Goal: Find specific page/section: Find specific page/section

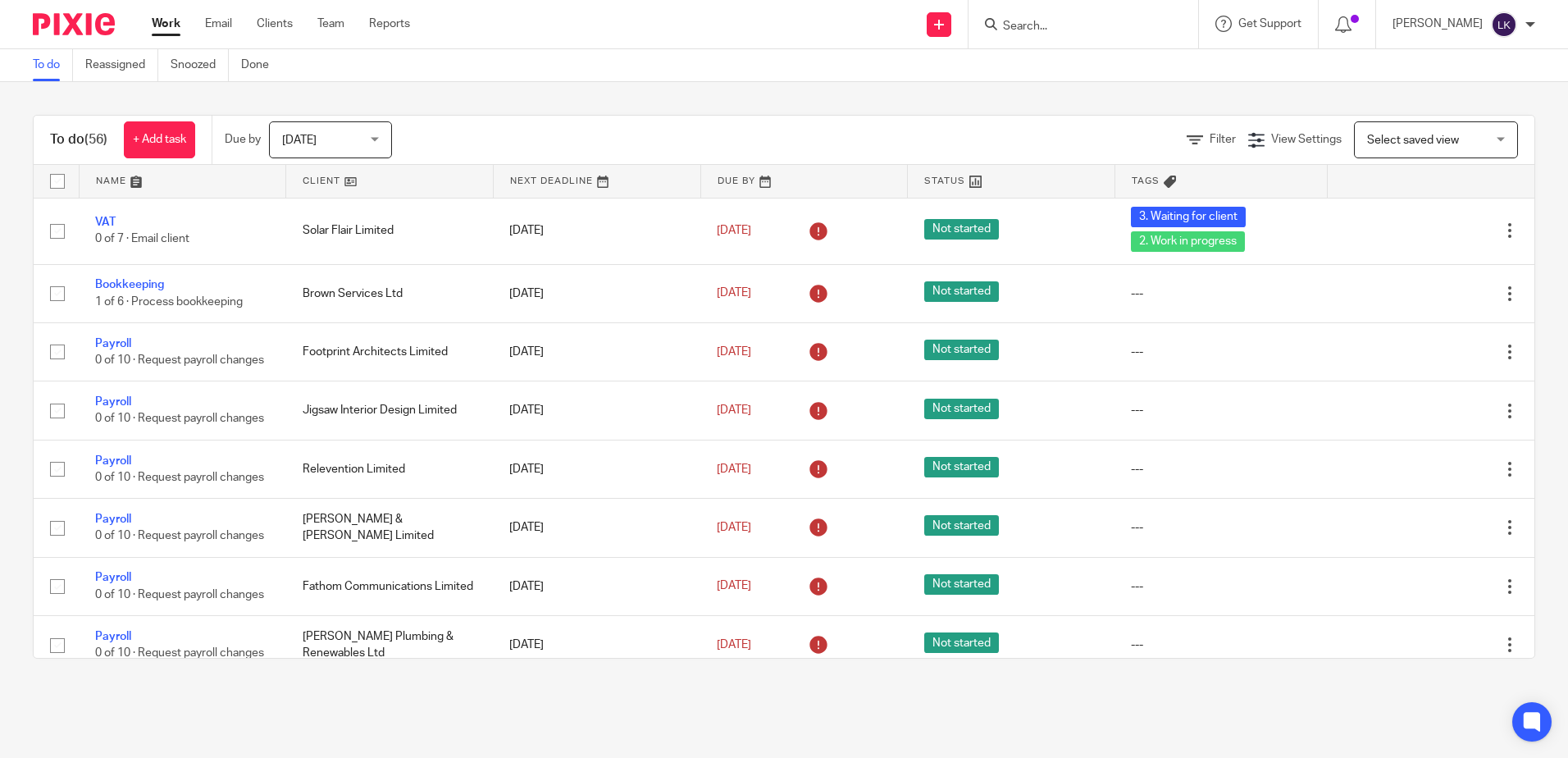
click at [1033, 30] on input "Search" at bounding box center [1075, 27] width 147 height 15
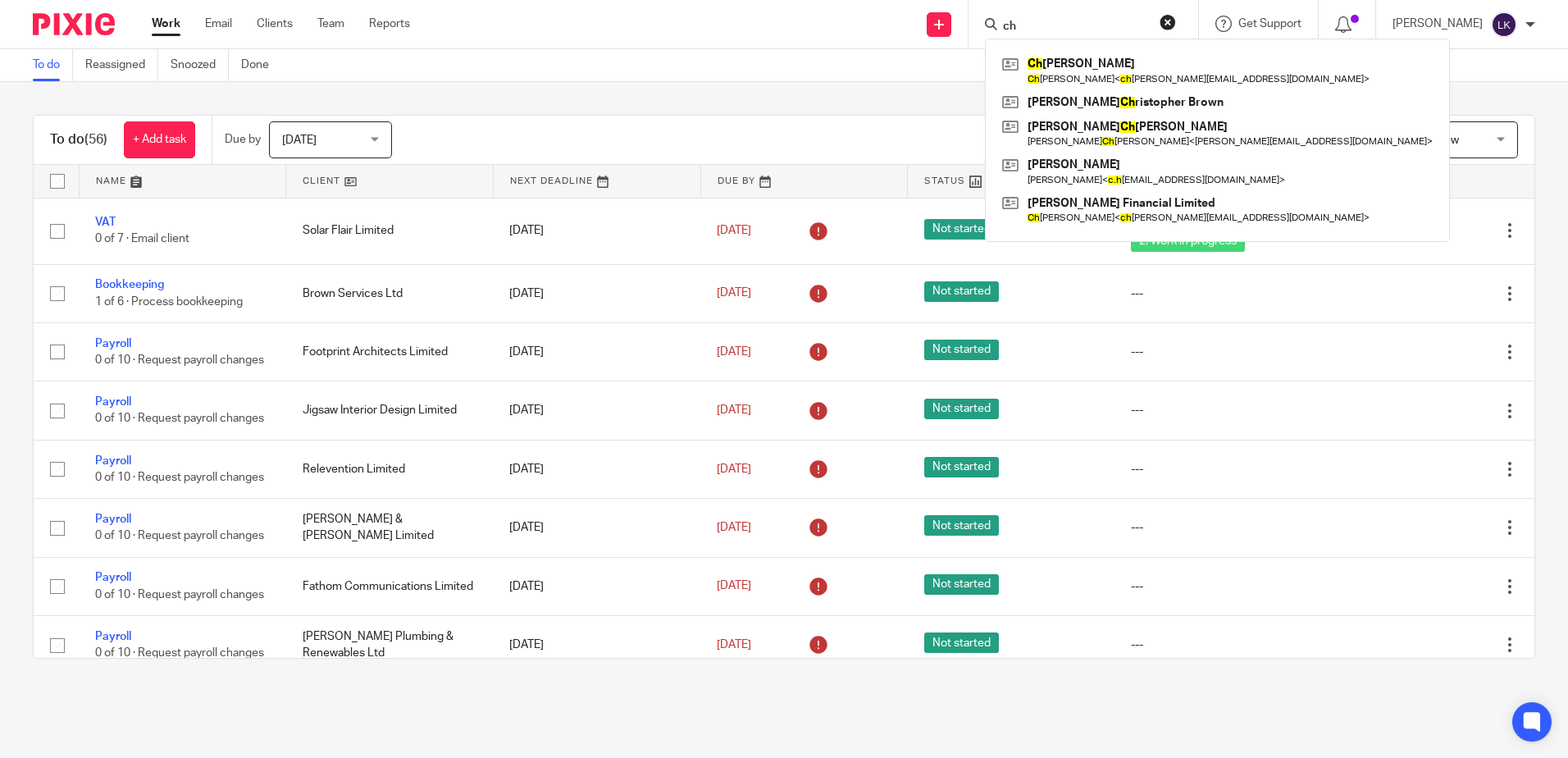
type input "c"
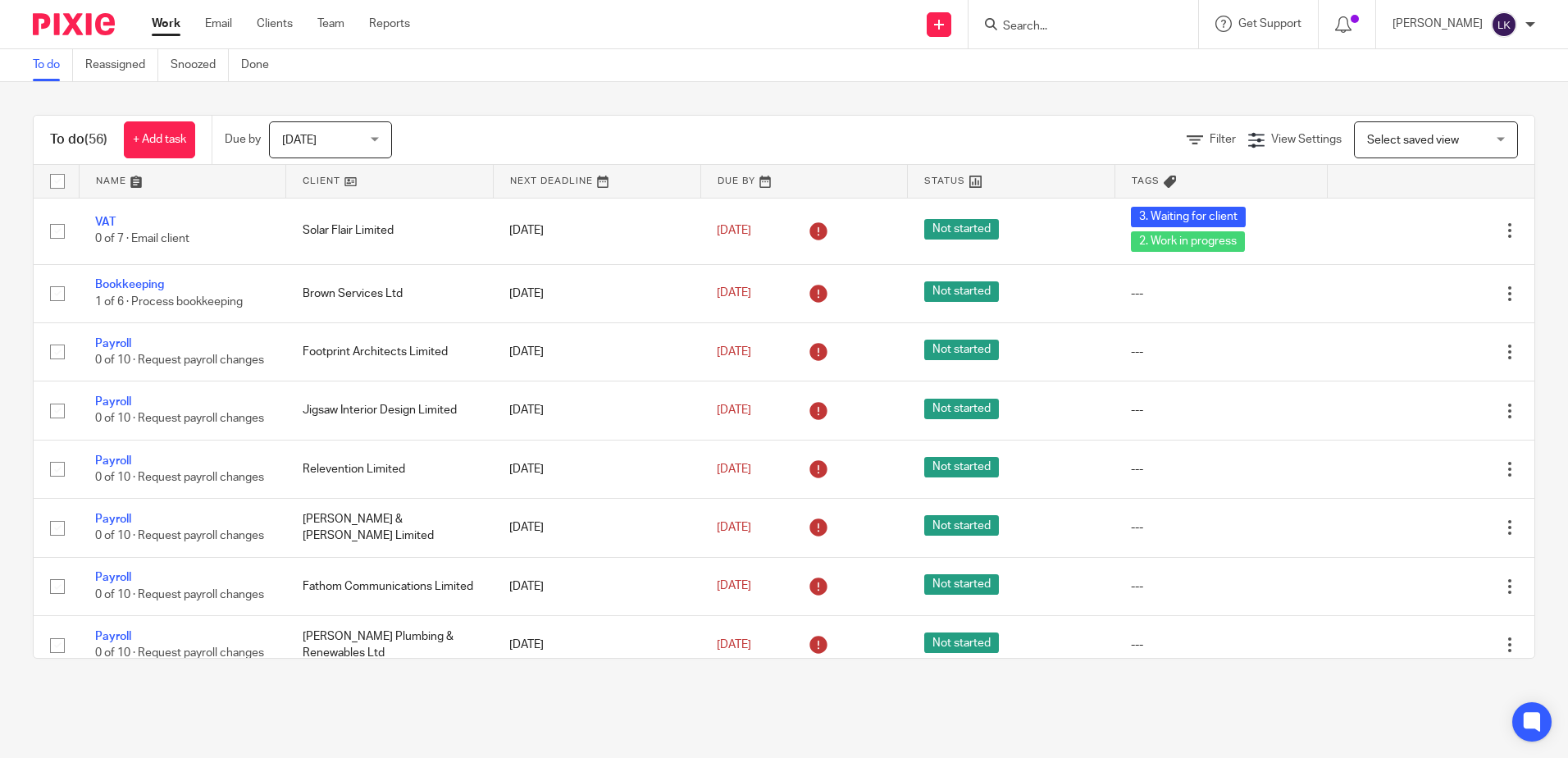
click at [1020, 27] on input "Search" at bounding box center [1075, 27] width 147 height 15
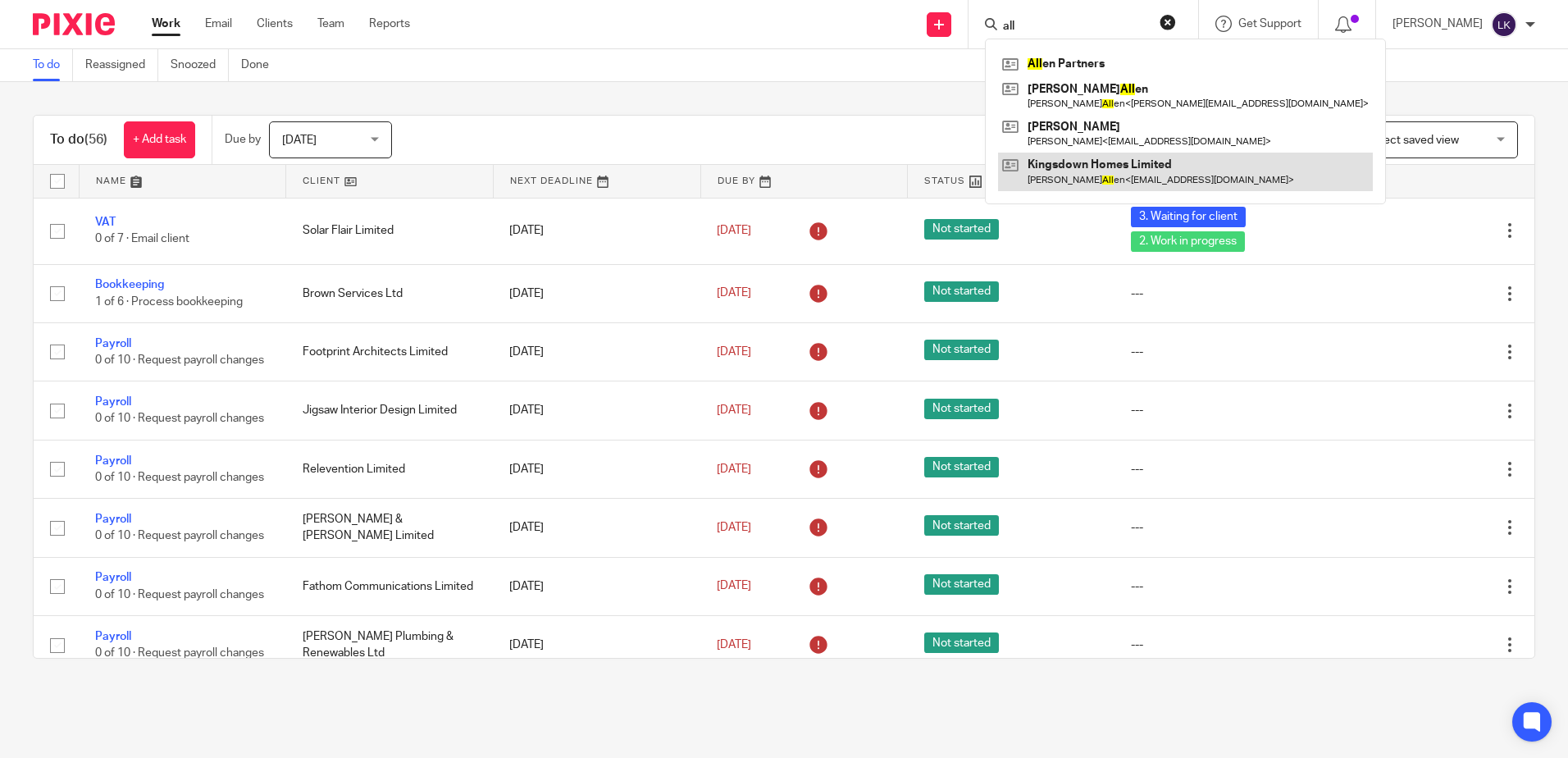
type input "all"
click at [1072, 165] on link at bounding box center [1185, 171] width 375 height 38
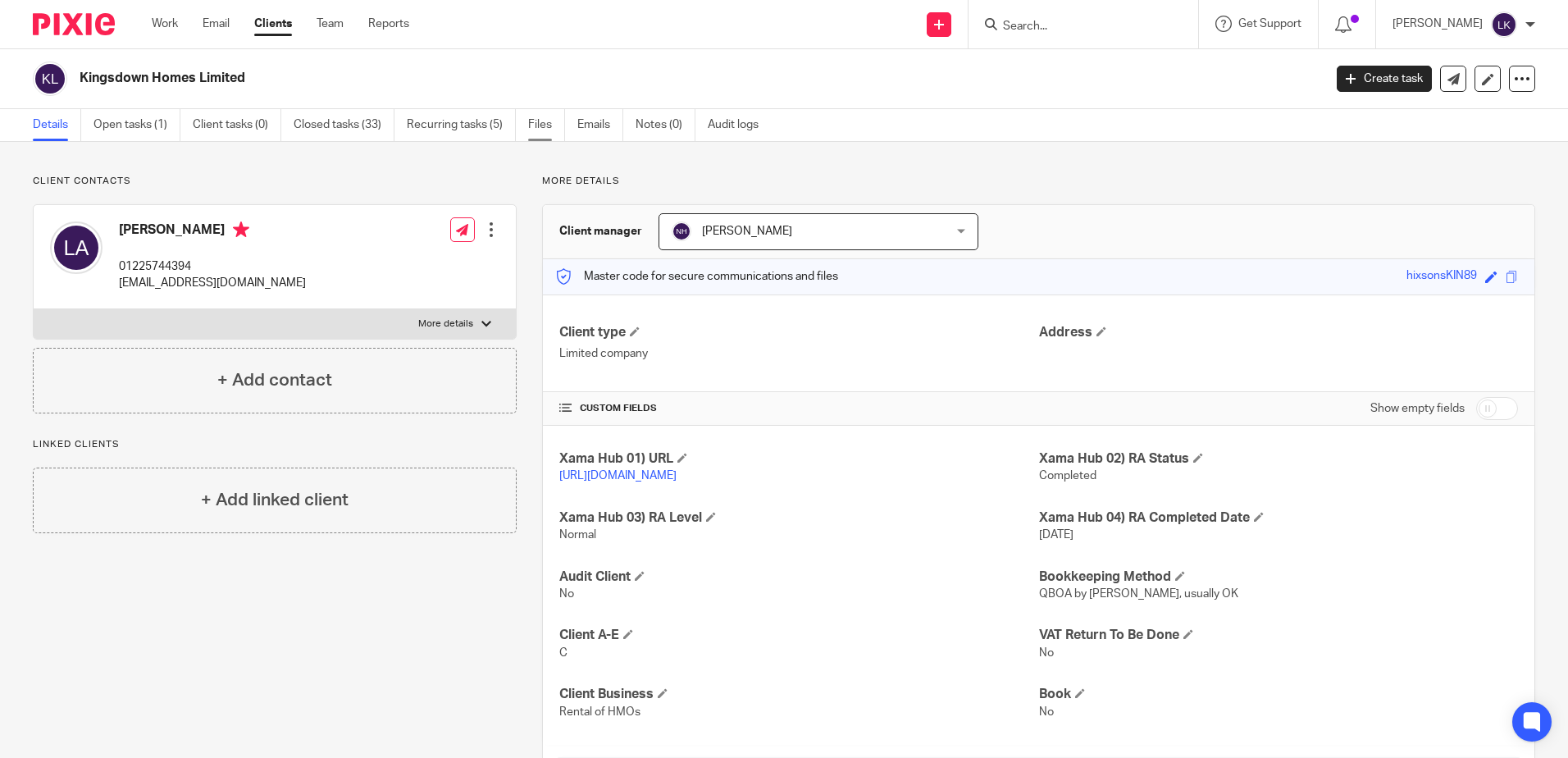
click at [540, 118] on link "Files" at bounding box center [547, 125] width 37 height 32
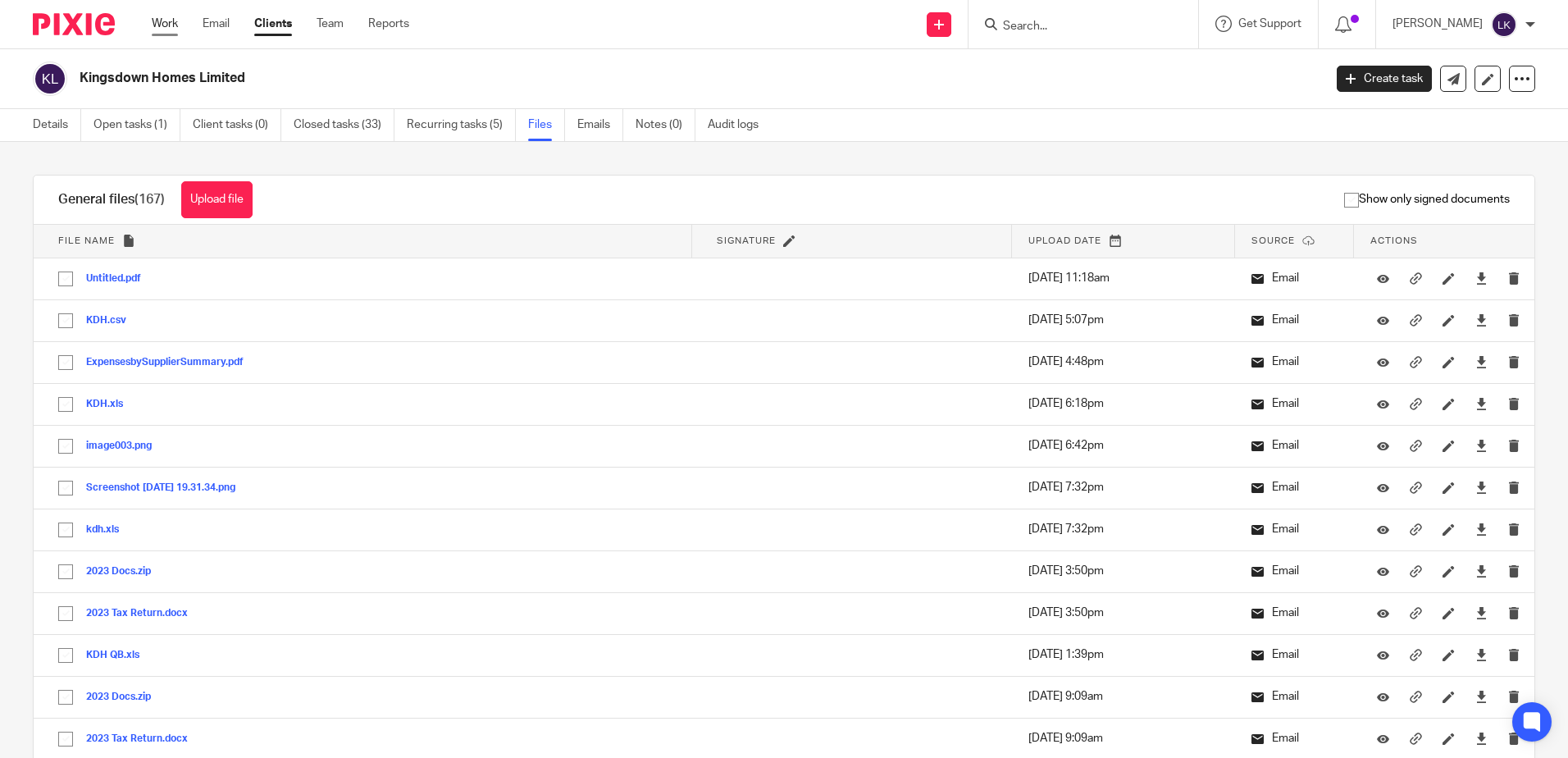
click at [165, 23] on link "Work" at bounding box center [165, 24] width 26 height 16
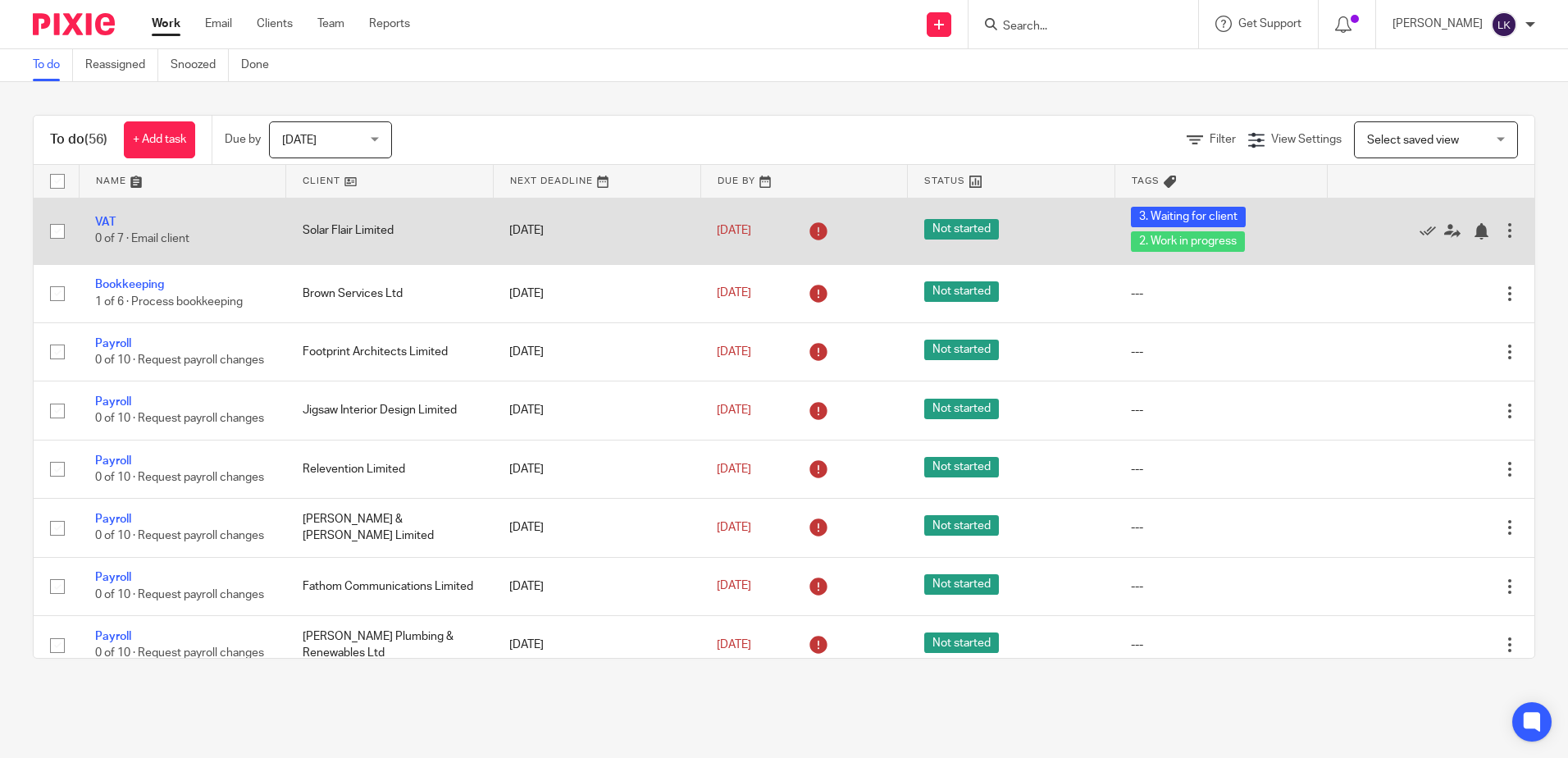
drag, startPoint x: 389, startPoint y: 230, endPoint x: 286, endPoint y: 225, distance: 103.1
click at [286, 225] on td "Solar Flair Limited" at bounding box center [390, 230] width 207 height 67
drag, startPoint x: 295, startPoint y: 229, endPoint x: 391, endPoint y: 231, distance: 96.0
click at [391, 231] on td "Solar Flair Limited" at bounding box center [390, 230] width 207 height 67
drag, startPoint x: 335, startPoint y: 231, endPoint x: 399, endPoint y: 231, distance: 64.0
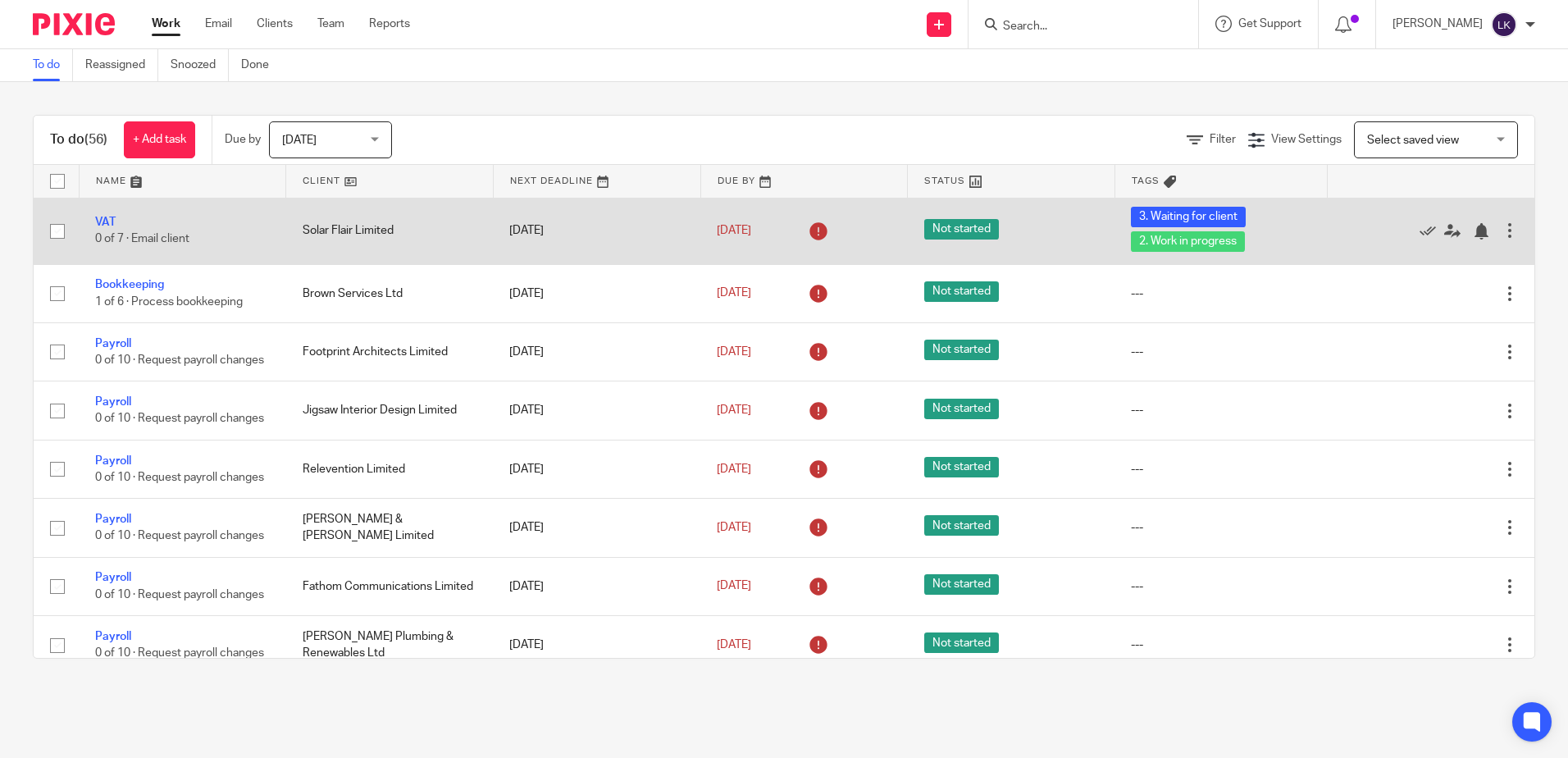
click at [399, 231] on td "Solar Flair Limited" at bounding box center [390, 230] width 207 height 67
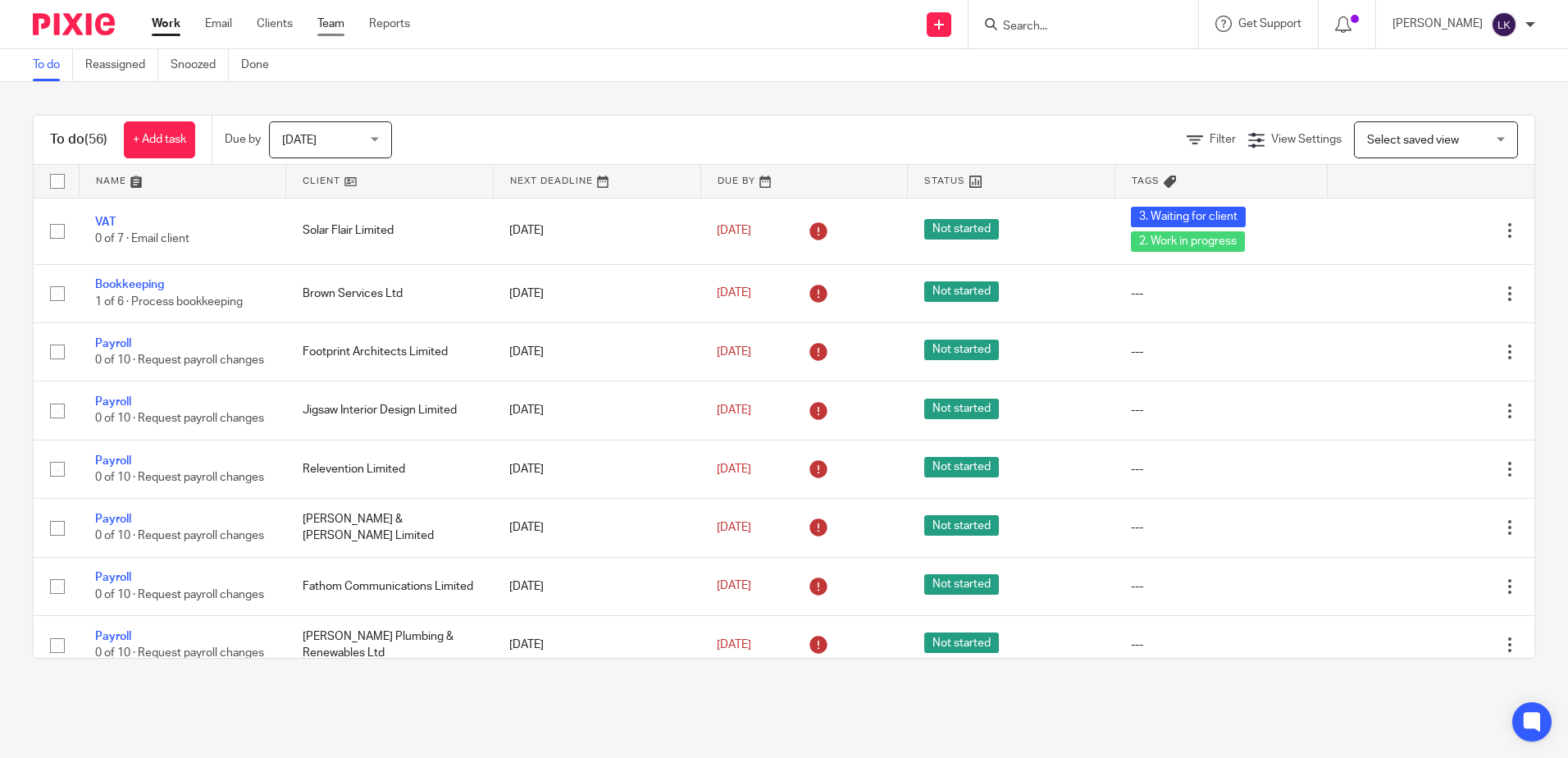
click at [332, 21] on link "Team" at bounding box center [331, 24] width 27 height 16
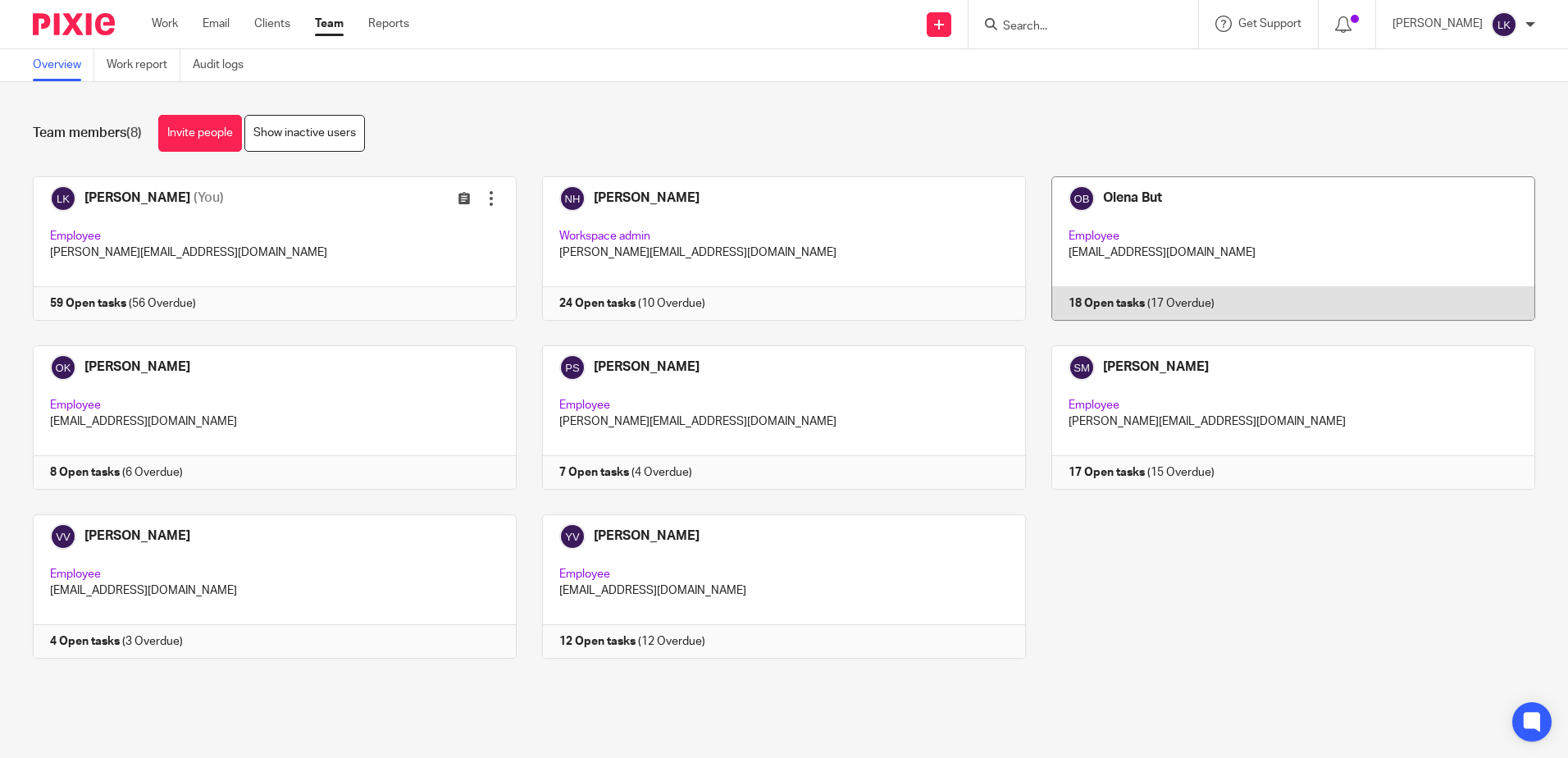
click at [1240, 230] on link at bounding box center [1281, 248] width 509 height 144
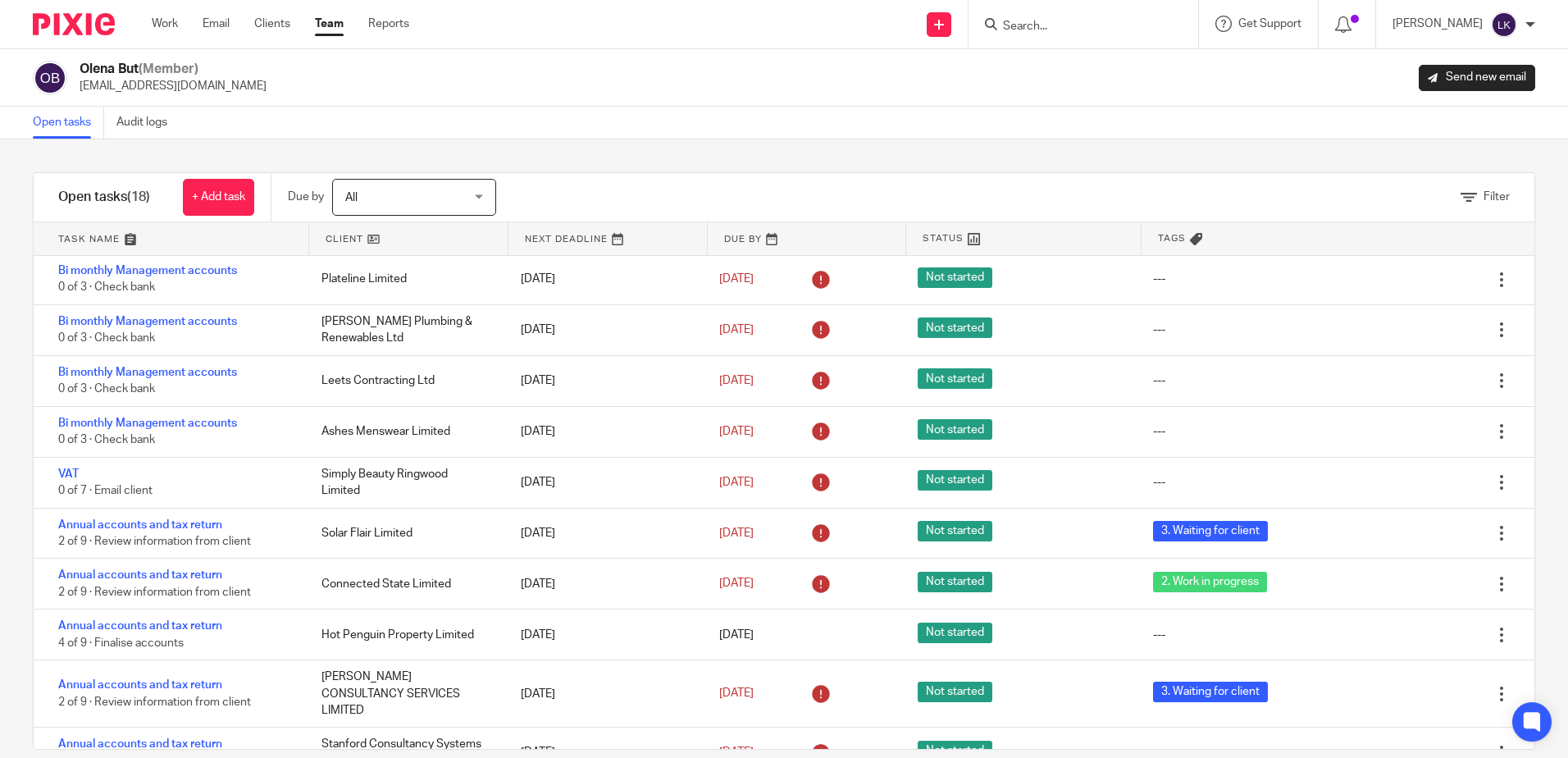
scroll to position [410, 0]
